Goal: Task Accomplishment & Management: Use online tool/utility

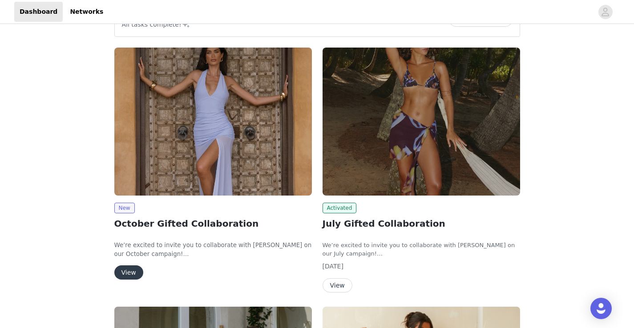
scroll to position [97, 0]
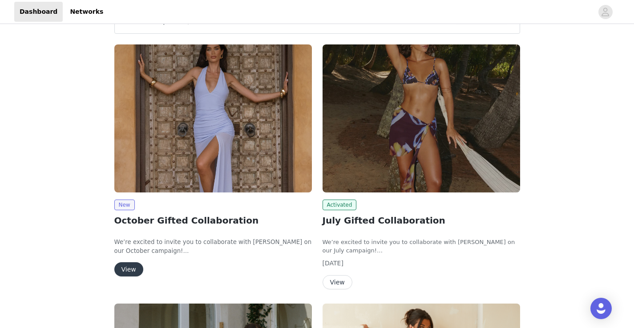
click at [336, 284] on button "View" at bounding box center [337, 282] width 30 height 14
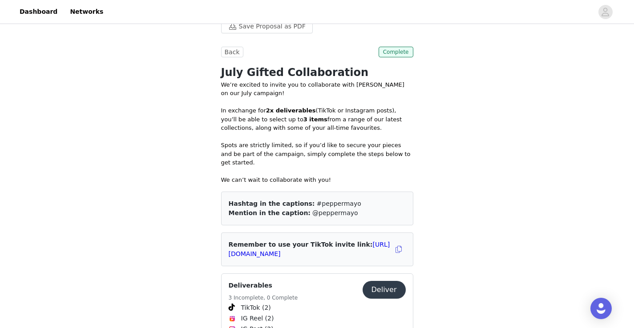
scroll to position [245, 0]
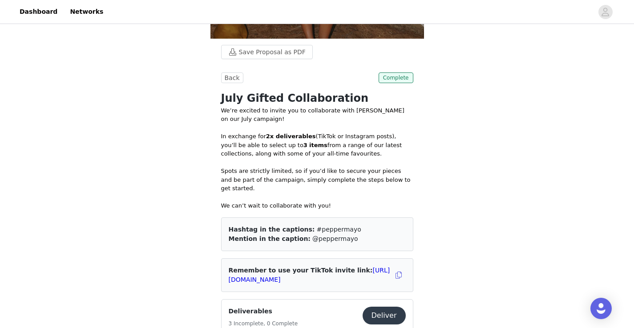
scroll to position [214, 0]
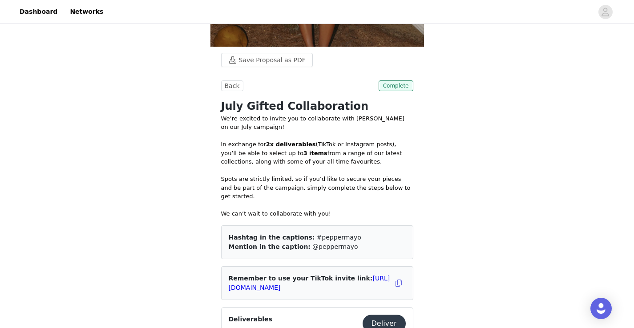
click at [388, 315] on button "Deliver" at bounding box center [384, 324] width 43 height 18
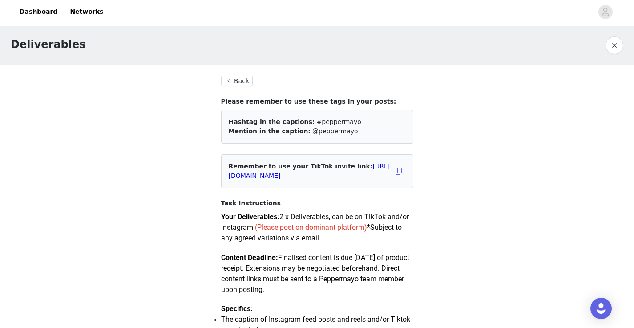
click at [232, 77] on button "Back" at bounding box center [237, 81] width 32 height 11
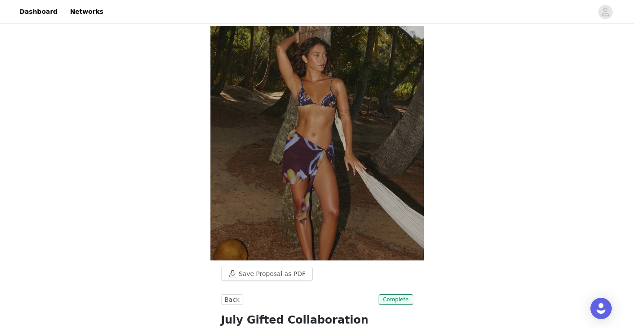
click at [43, 9] on link "Dashboard" at bounding box center [38, 12] width 48 height 20
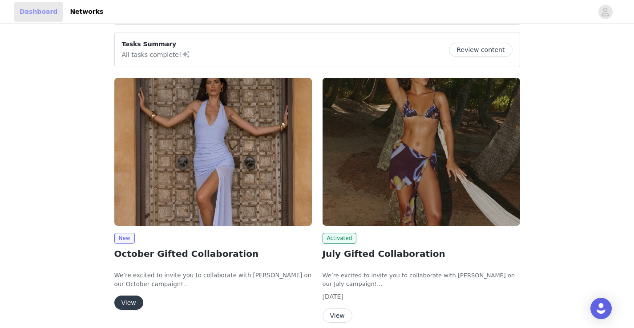
scroll to position [66, 0]
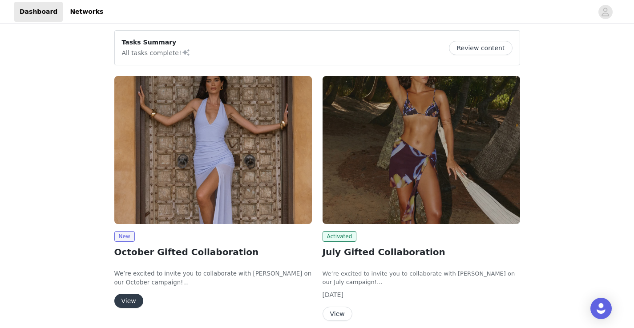
click at [136, 299] on button "View" at bounding box center [128, 301] width 29 height 14
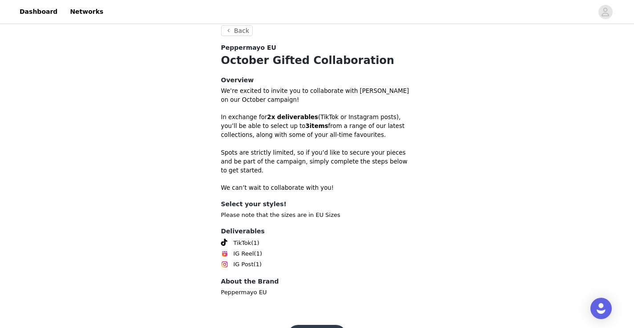
scroll to position [241, 0]
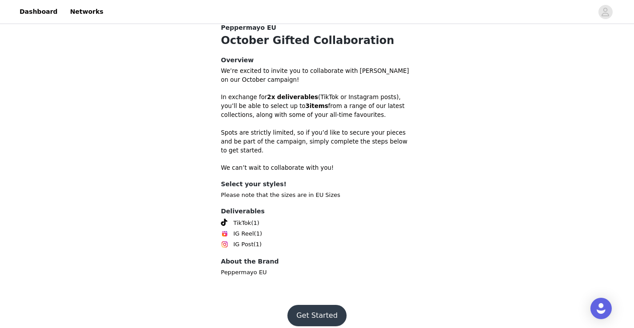
click at [322, 305] on button "Get Started" at bounding box center [316, 315] width 59 height 21
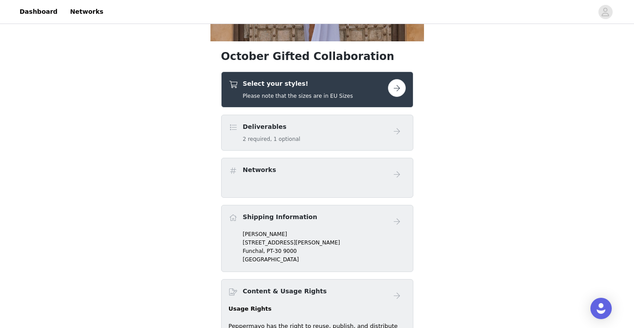
scroll to position [209, 0]
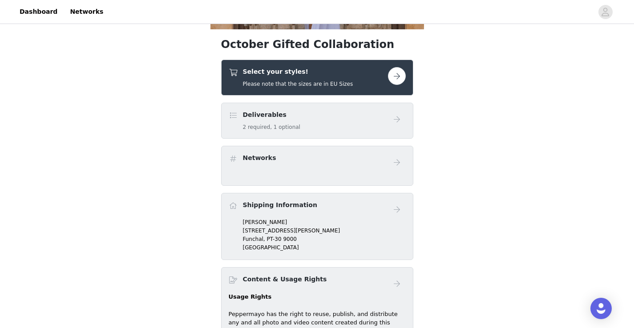
click at [400, 73] on button "button" at bounding box center [397, 76] width 18 height 18
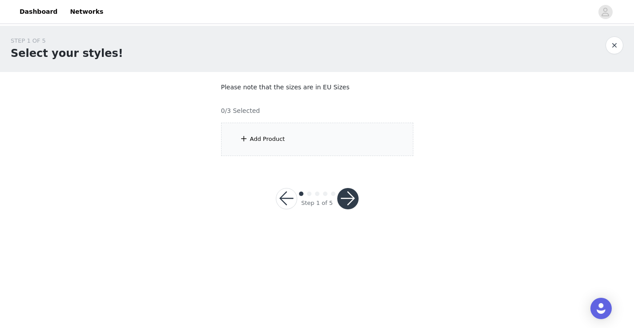
click at [345, 148] on div "Add Product" at bounding box center [317, 139] width 192 height 33
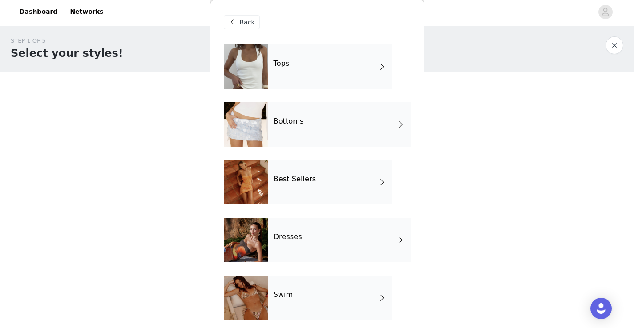
click at [335, 71] on div "Tops" at bounding box center [330, 66] width 124 height 44
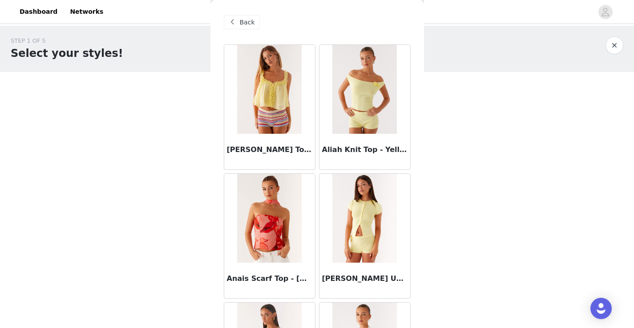
click at [241, 15] on div "Back" at bounding box center [242, 22] width 36 height 14
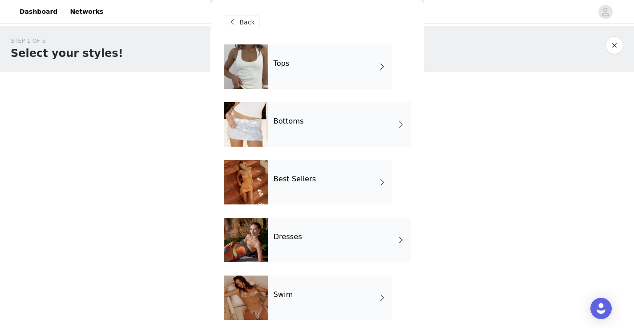
click at [337, 113] on div "Bottoms" at bounding box center [339, 124] width 142 height 44
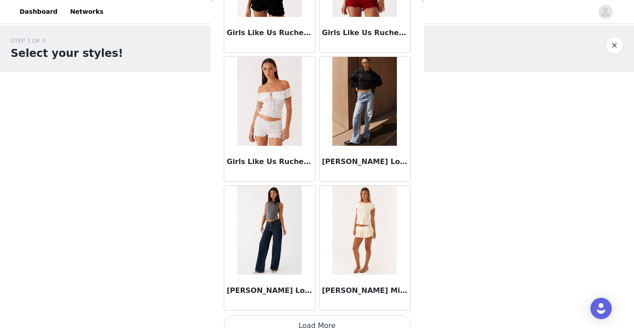
scroll to position [1033, 0]
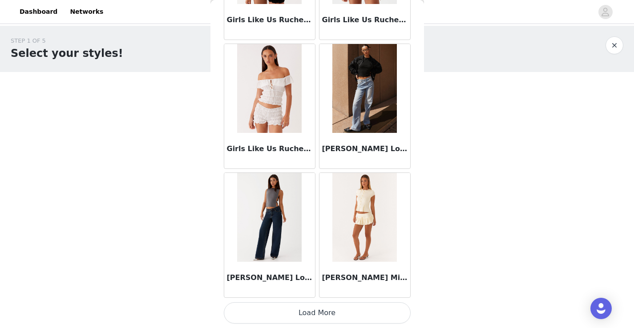
click at [292, 314] on button "Load More" at bounding box center [317, 312] width 187 height 21
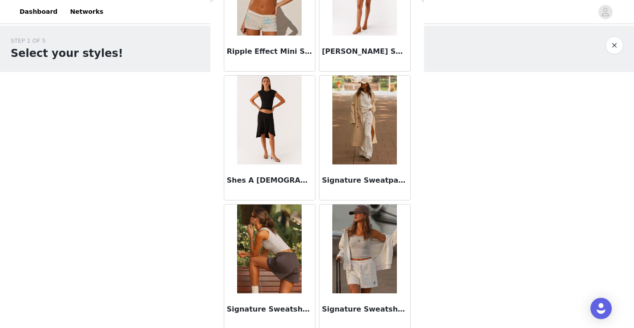
scroll to position [2323, 0]
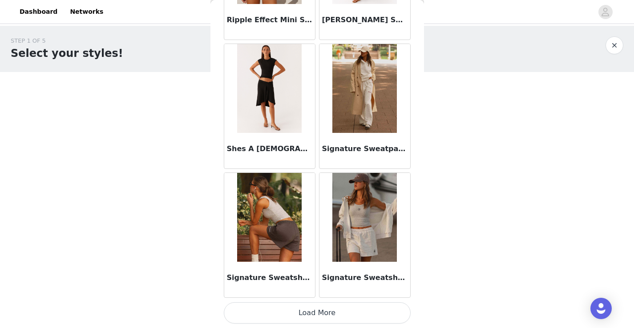
click at [290, 321] on button "Load More" at bounding box center [317, 312] width 187 height 21
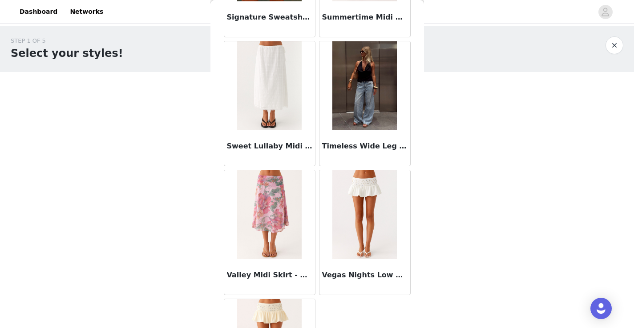
scroll to position [2810, 0]
